Goal: Task Accomplishment & Management: Manage account settings

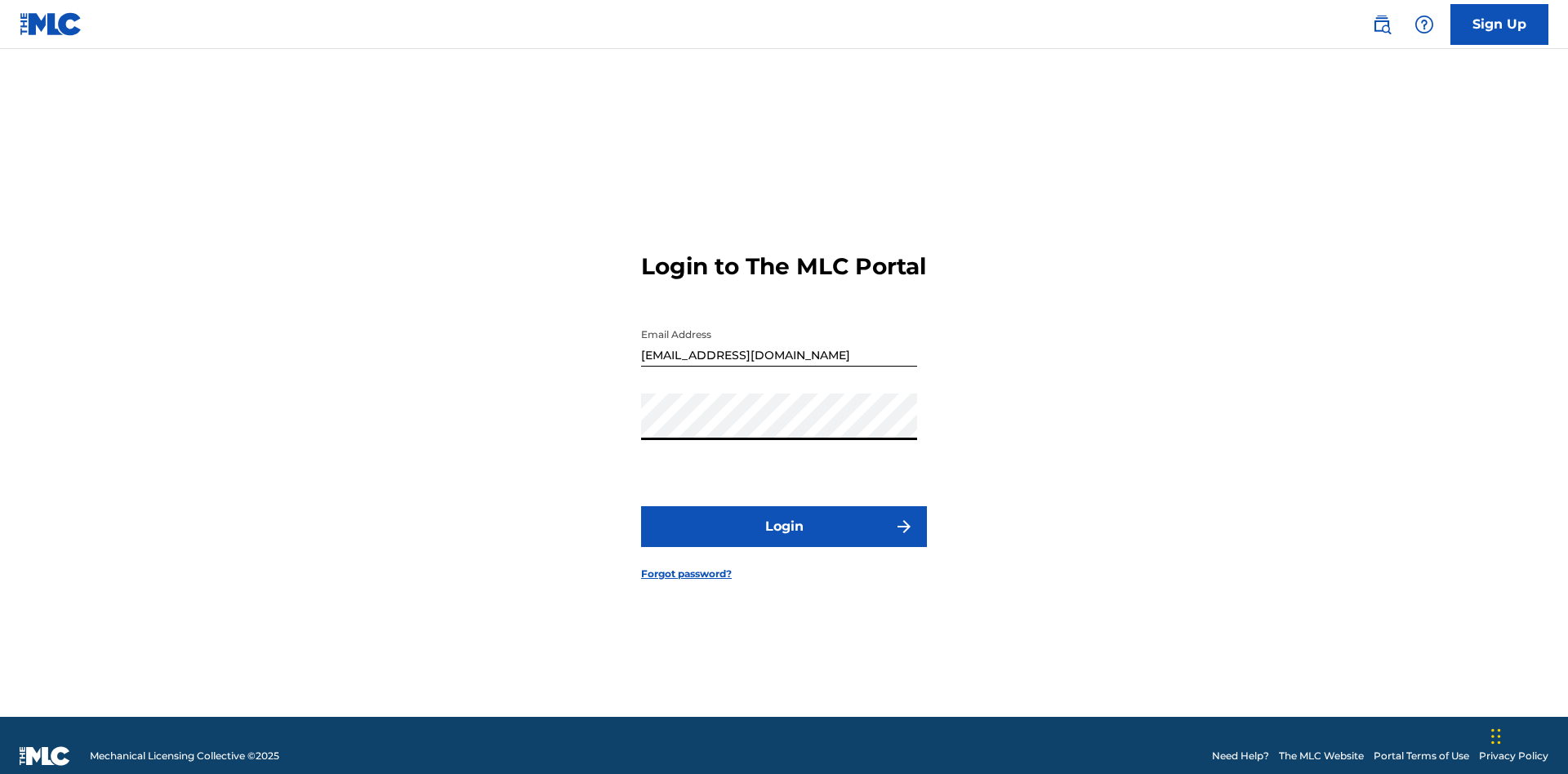
scroll to position [21, 0]
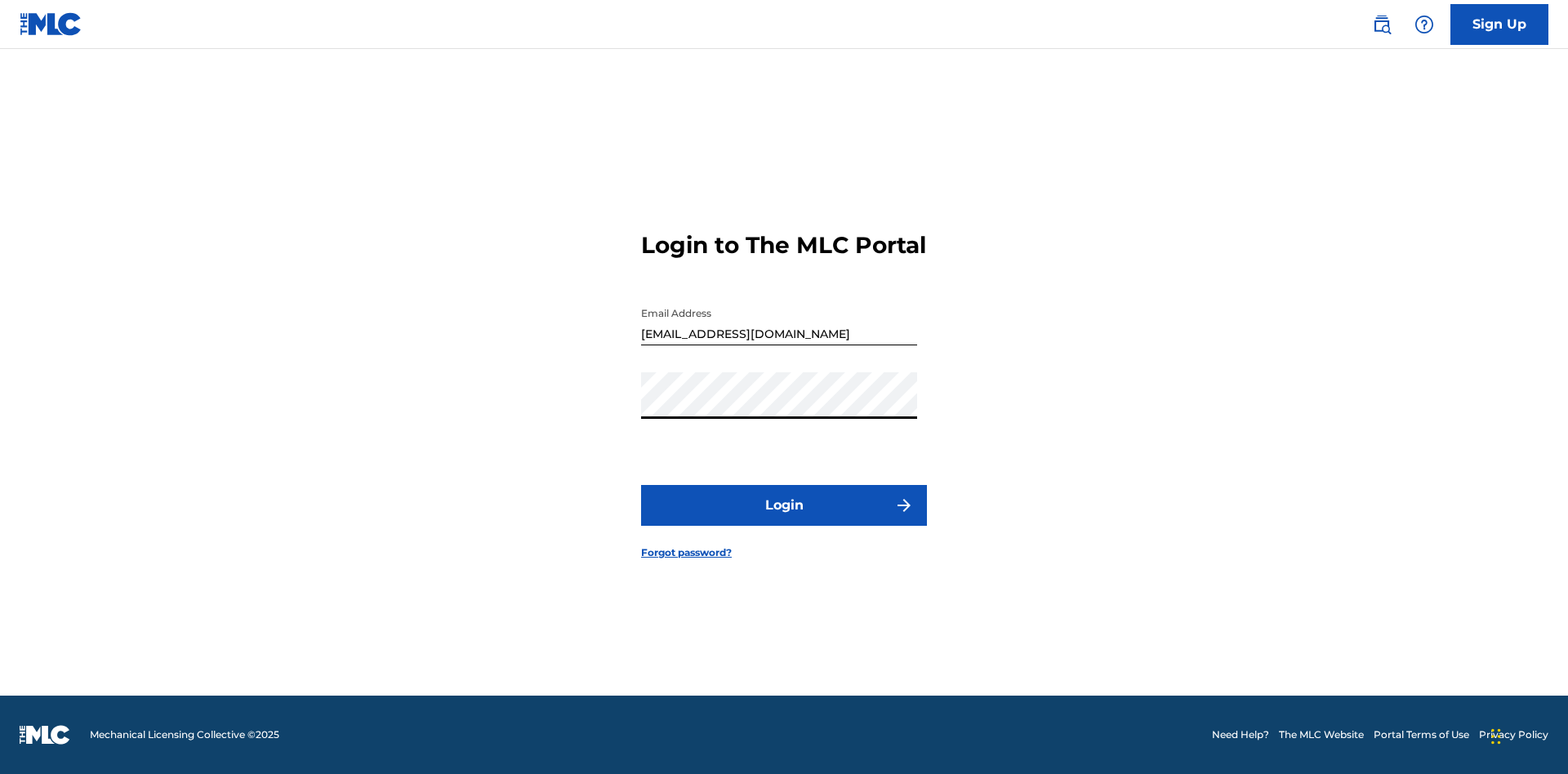
click at [784, 520] on button "Login" at bounding box center [784, 505] width 286 height 41
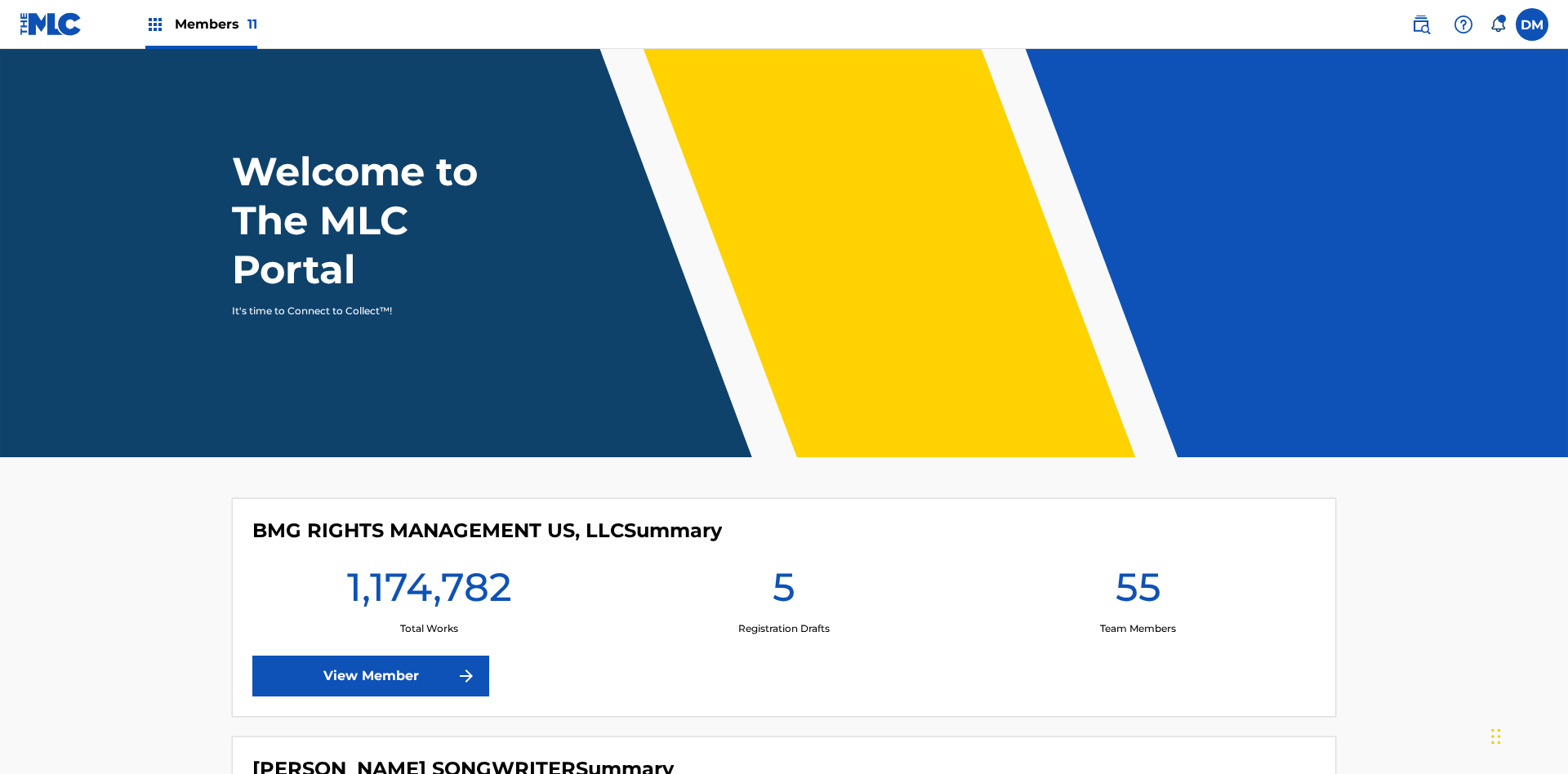
click at [201, 24] on span "Members 11" at bounding box center [215, 24] width 83 height 19
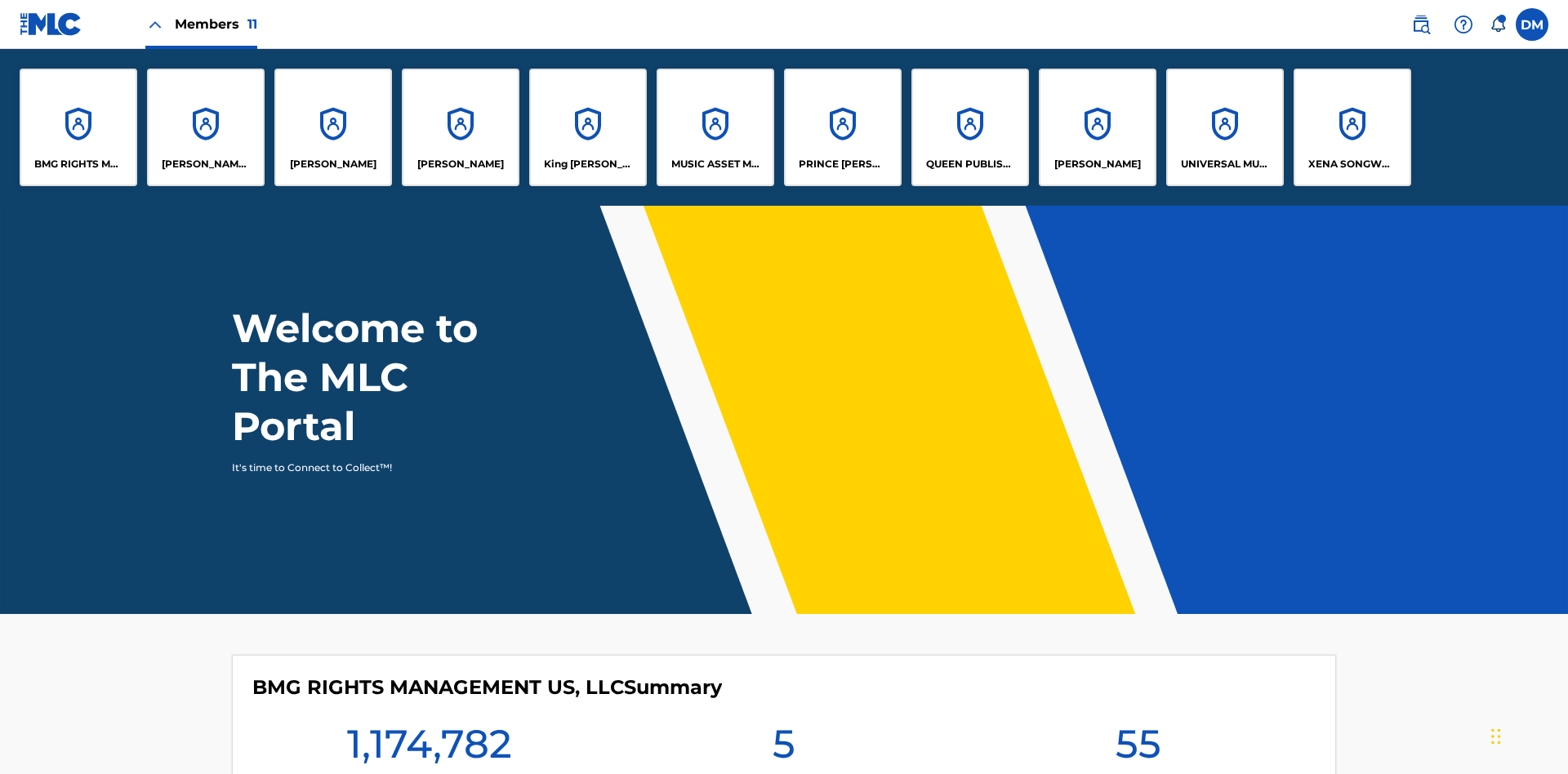
click at [842, 165] on p "PRINCE [PERSON_NAME]" at bounding box center [844, 164] width 89 height 15
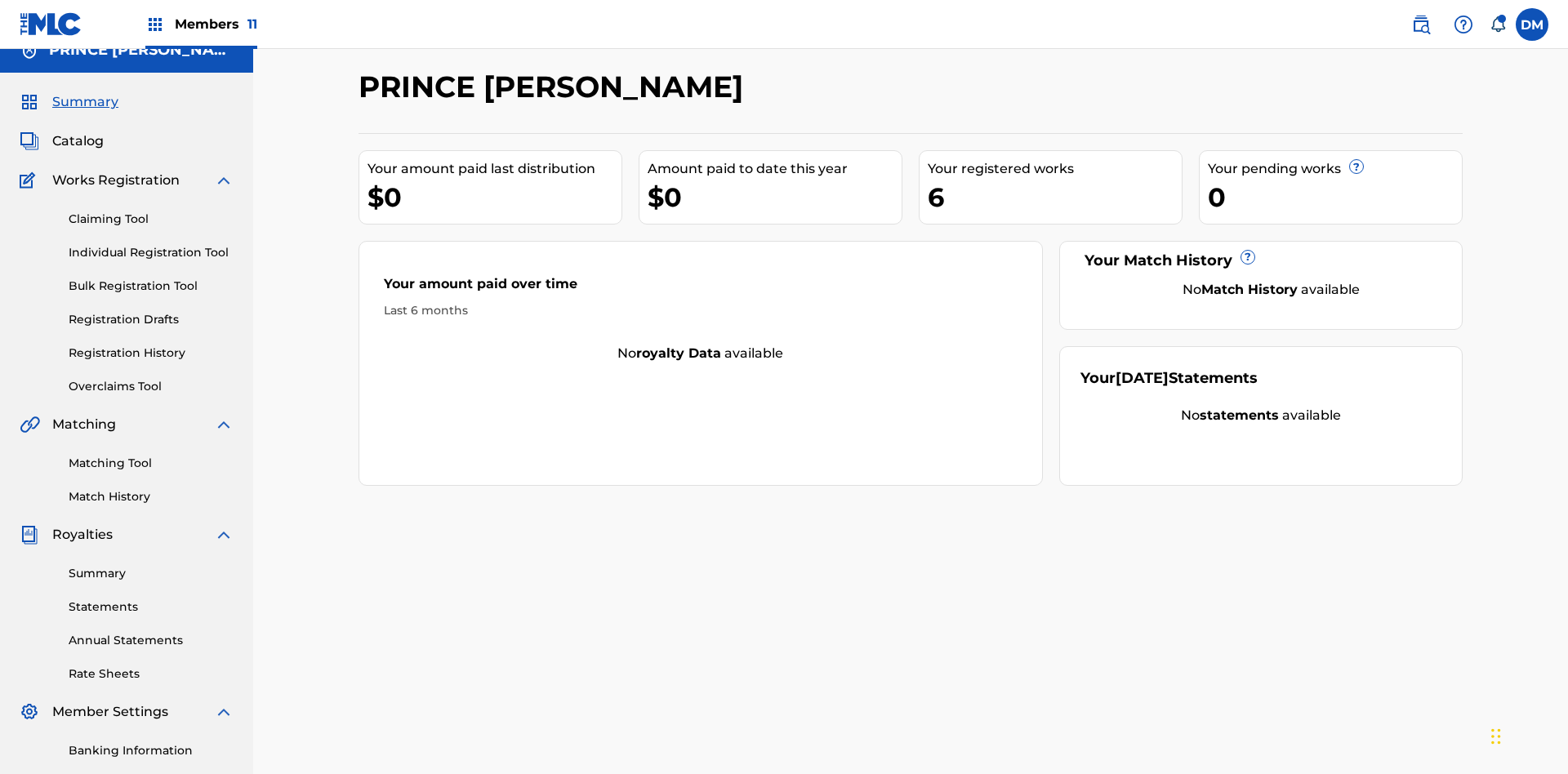
click at [151, 773] on link "Member Information" at bounding box center [150, 784] width 165 height 17
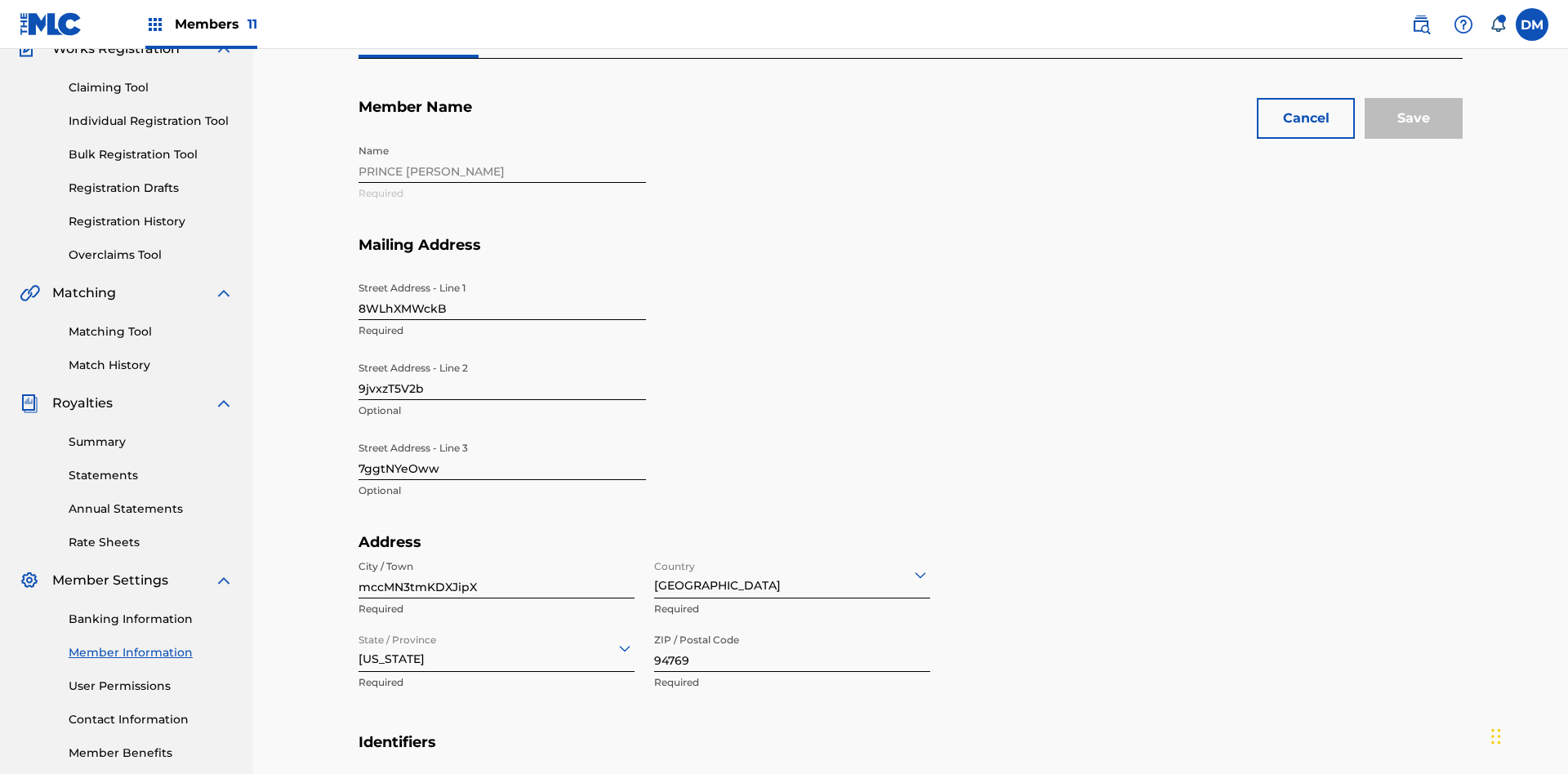
scroll to position [153, 0]
click at [503, 274] on input "8WLhXMWckB" at bounding box center [502, 297] width 287 height 46
type input "ay37HOt4H8"
click at [503, 353] on input "9jvxzT5V2b" at bounding box center [502, 376] width 287 height 46
type input "lsekcA94vI"
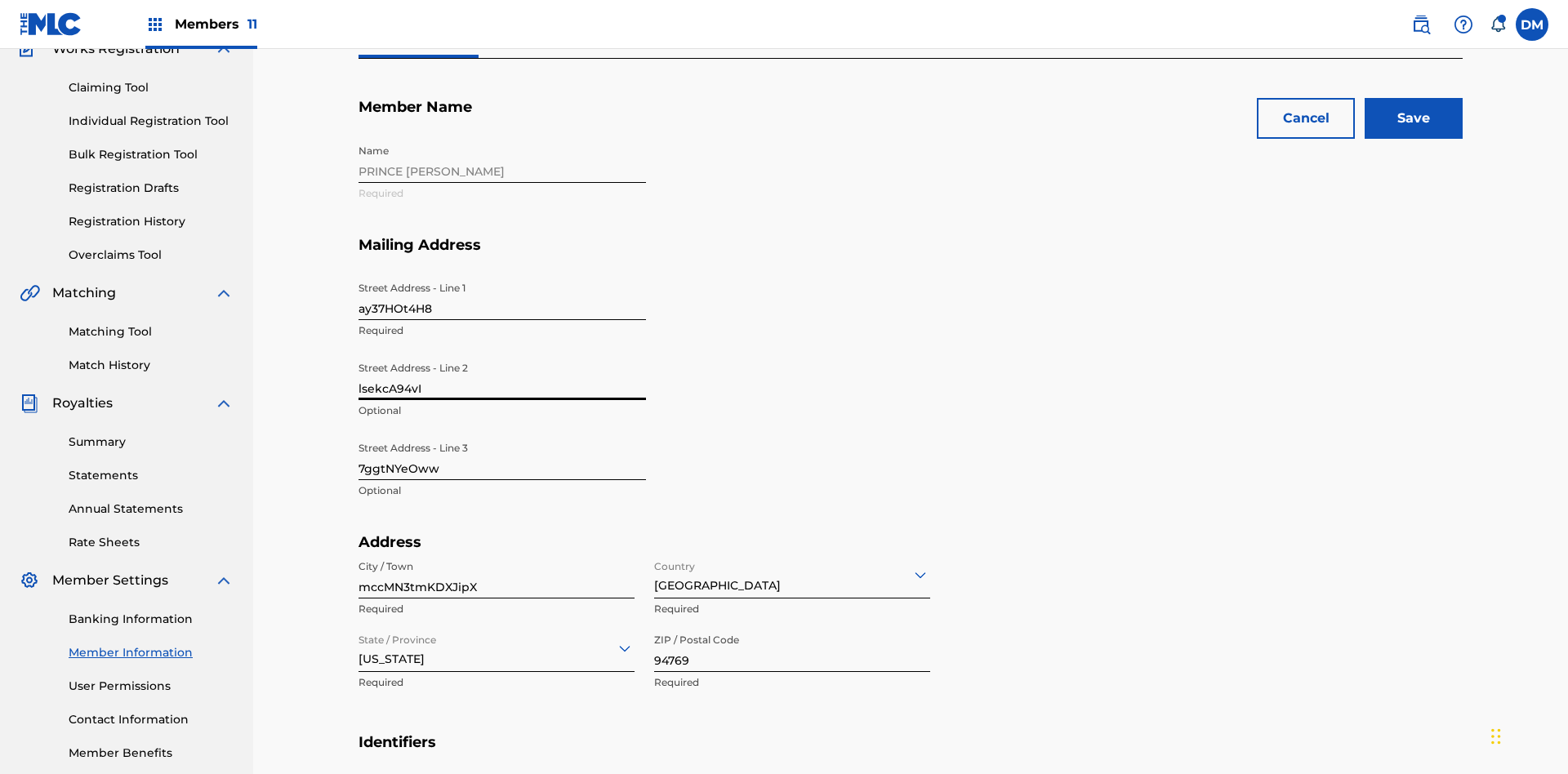
click at [503, 433] on input "7ggtNYeOww" at bounding box center [502, 456] width 287 height 46
type input "OTAvCRR9DC"
click at [497, 552] on input "mccMN3tmKDXJipX" at bounding box center [497, 576] width 276 height 46
type input "q2KymBcVGCLlRKs"
click at [655, 566] on input "Country" at bounding box center [656, 574] width 4 height 17
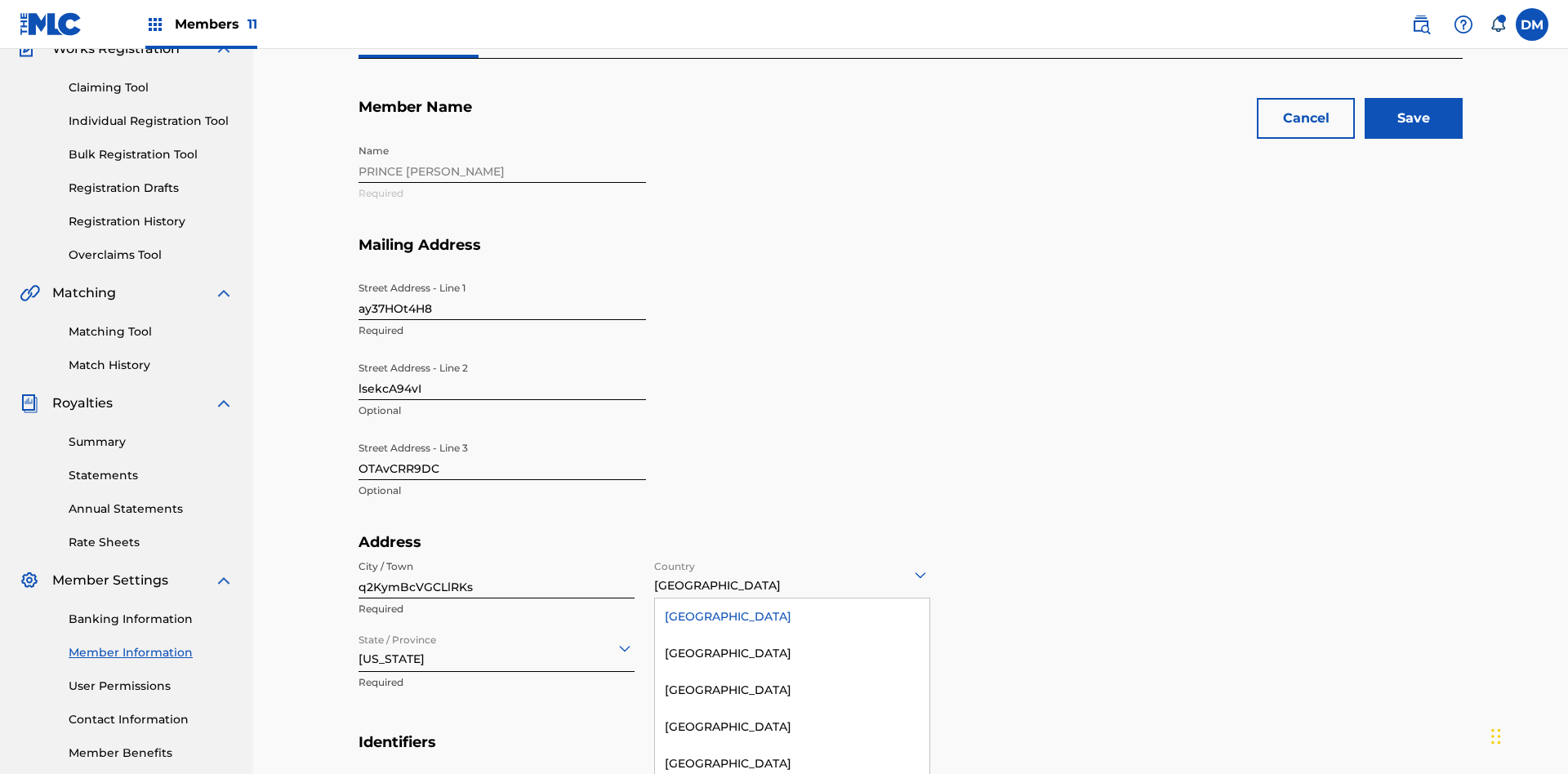
click at [792, 599] on div "[GEOGRAPHIC_DATA]" at bounding box center [792, 617] width 274 height 36
click at [360, 640] on input "State / Province" at bounding box center [360, 648] width 4 height 17
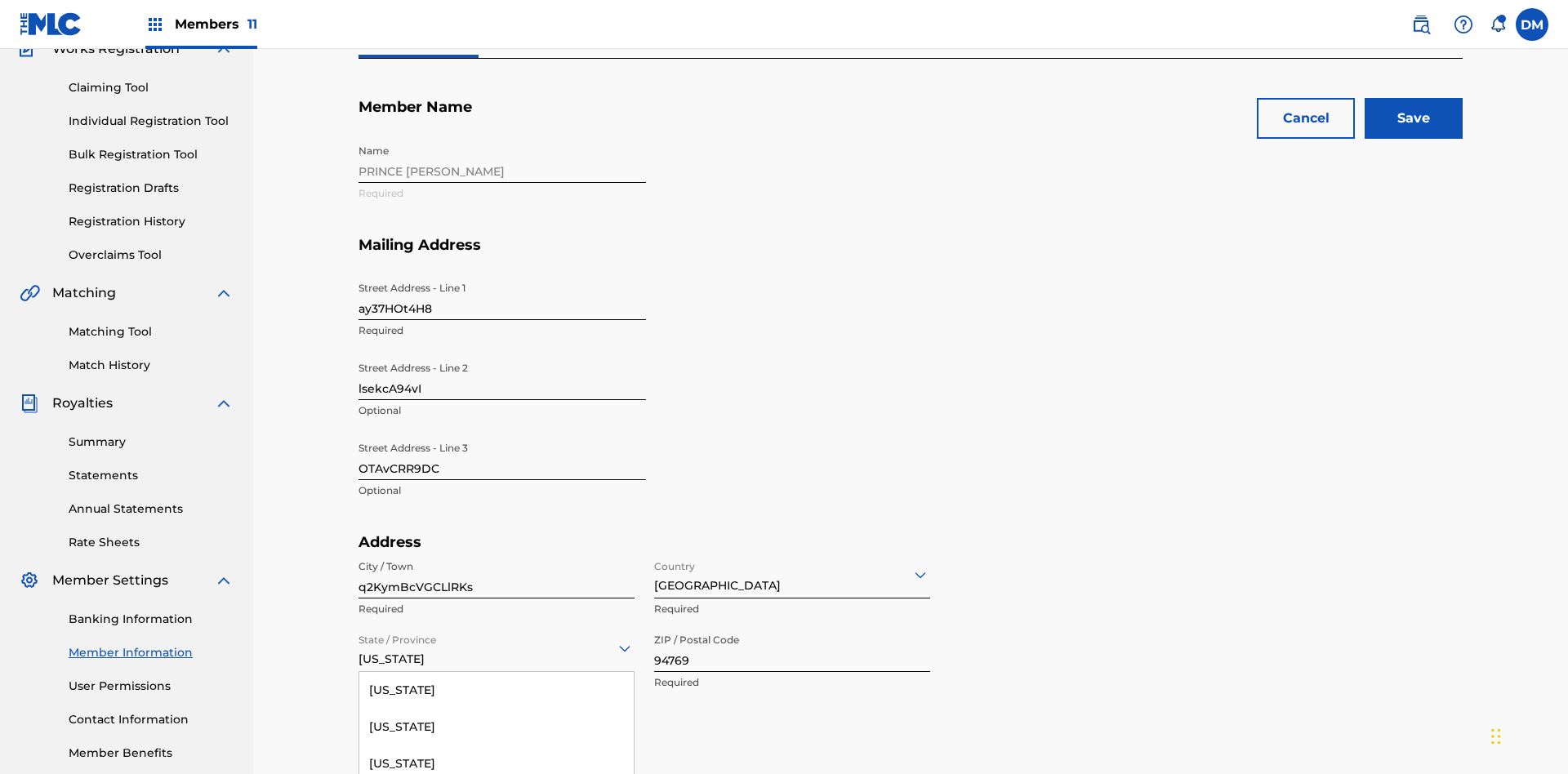
click at [792, 625] on input "94769" at bounding box center [792, 649] width 276 height 46
type input "82276"
type input "8351707232971790"
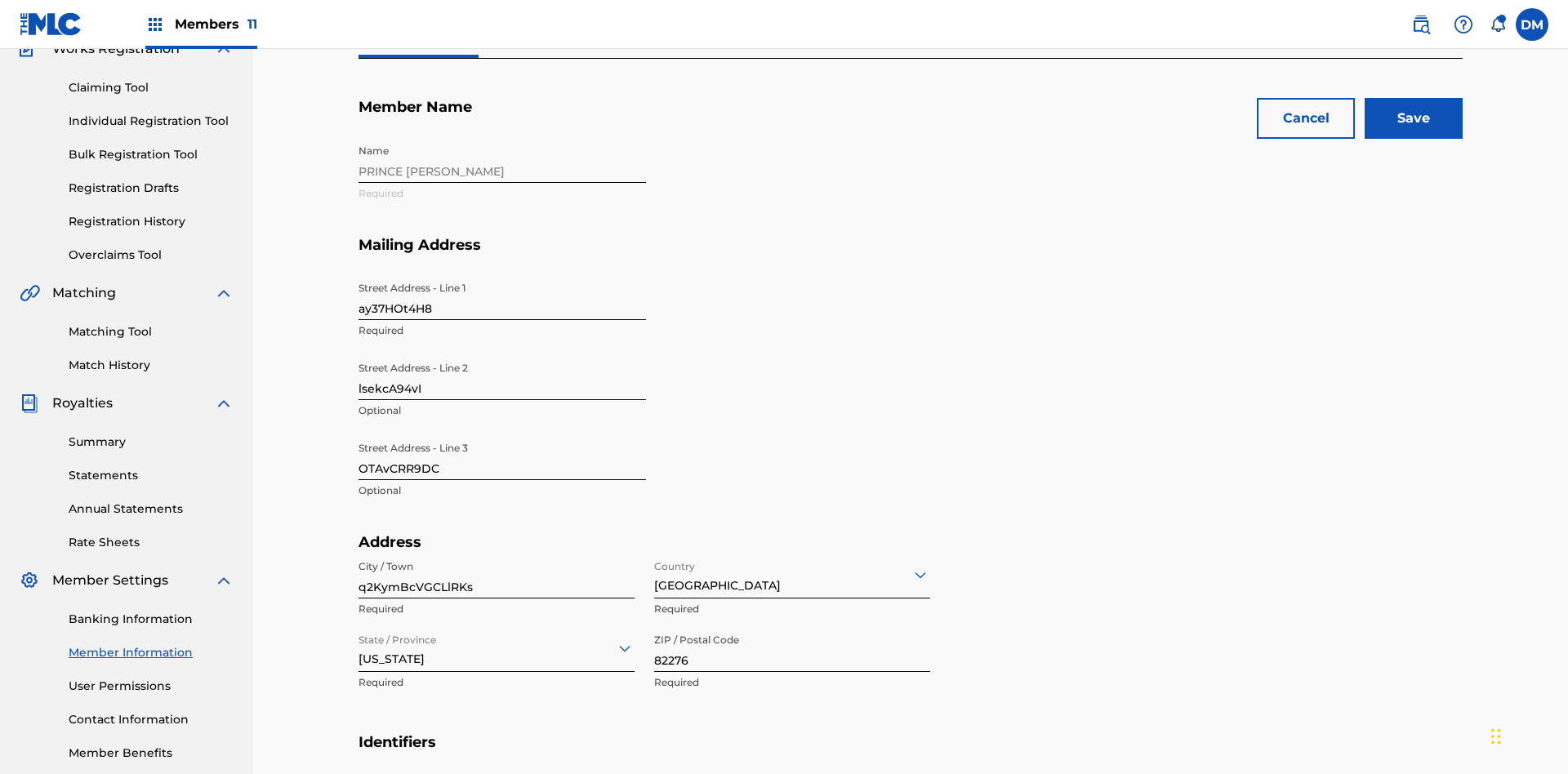
type input "538"
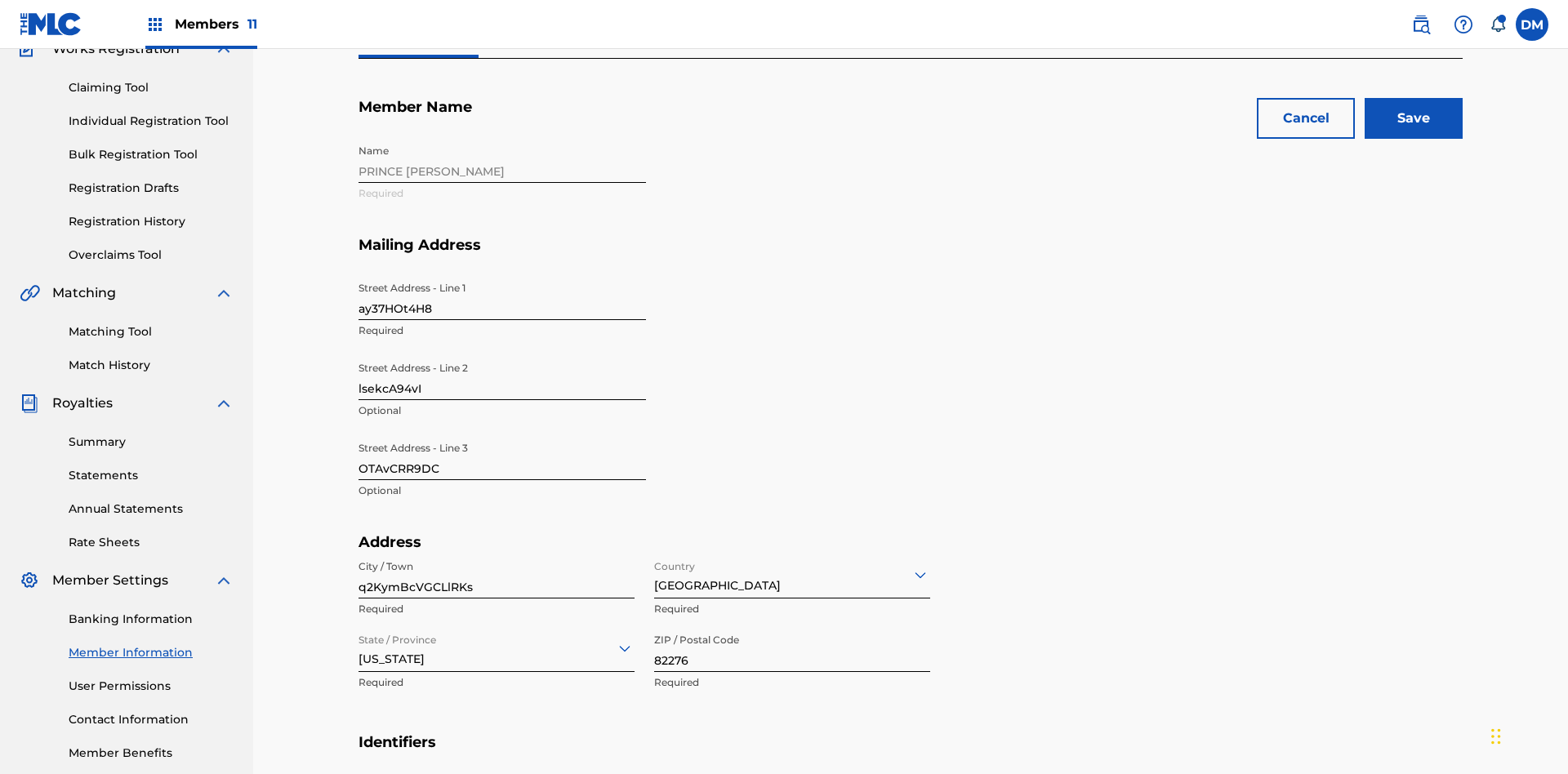
type input "3005544"
